Goal: Transaction & Acquisition: Purchase product/service

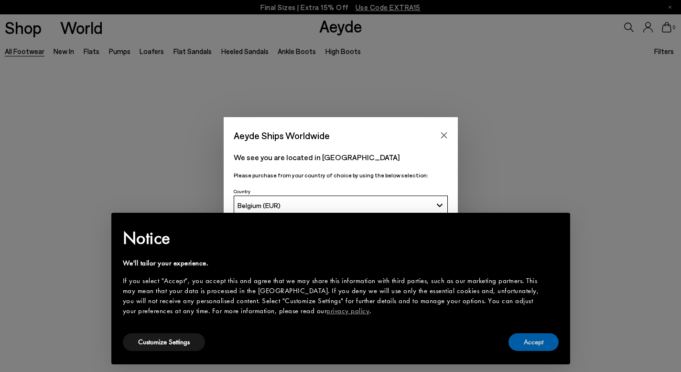
click at [538, 335] on button "Accept" at bounding box center [533, 342] width 50 height 18
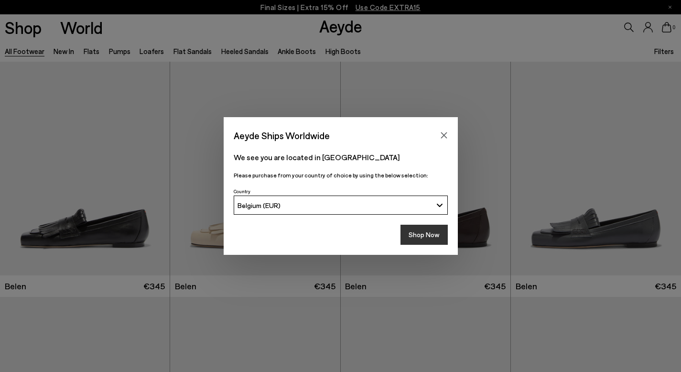
click at [409, 233] on button "Shop Now" at bounding box center [423, 235] width 47 height 20
click at [421, 236] on button "Shop Now" at bounding box center [423, 235] width 47 height 20
click at [443, 138] on icon "Close" at bounding box center [444, 135] width 8 height 8
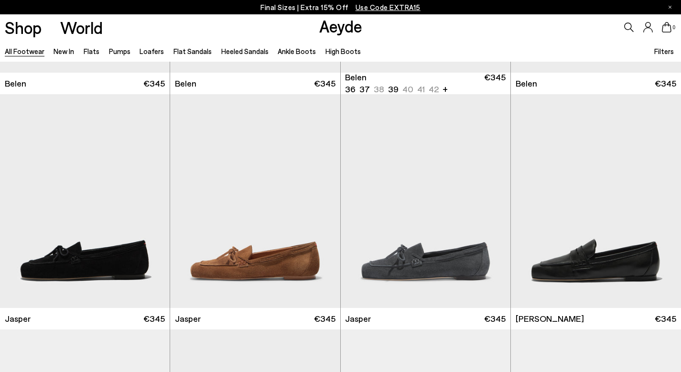
scroll to position [296, 0]
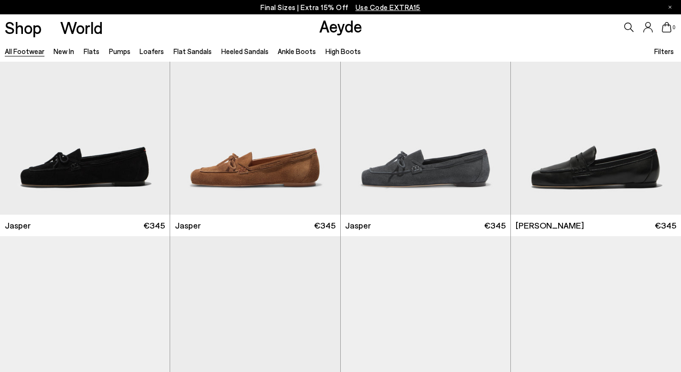
scroll to position [669, 0]
